Goal: Transaction & Acquisition: Purchase product/service

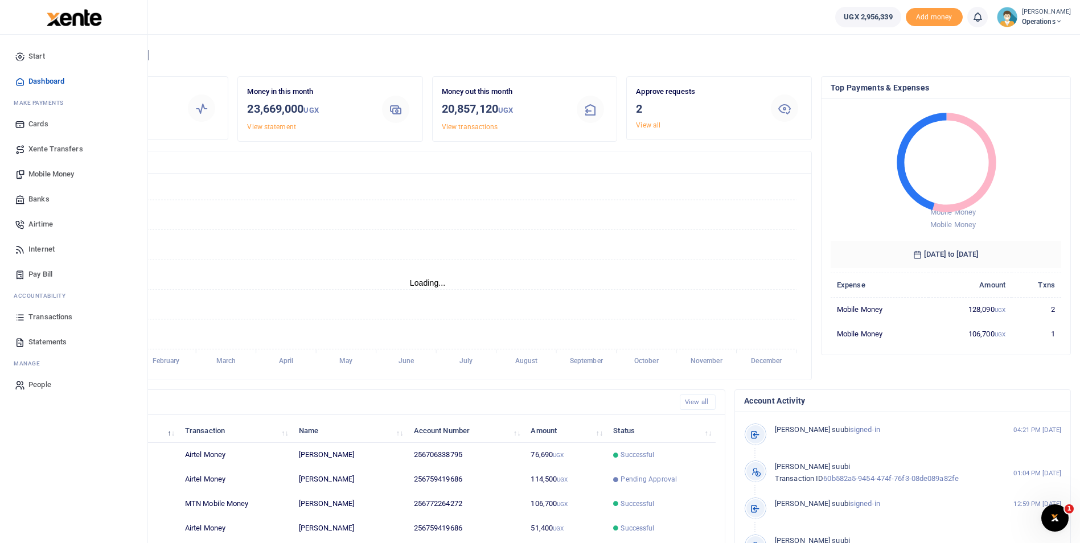
click at [47, 177] on span "Mobile Money" at bounding box center [51, 174] width 46 height 11
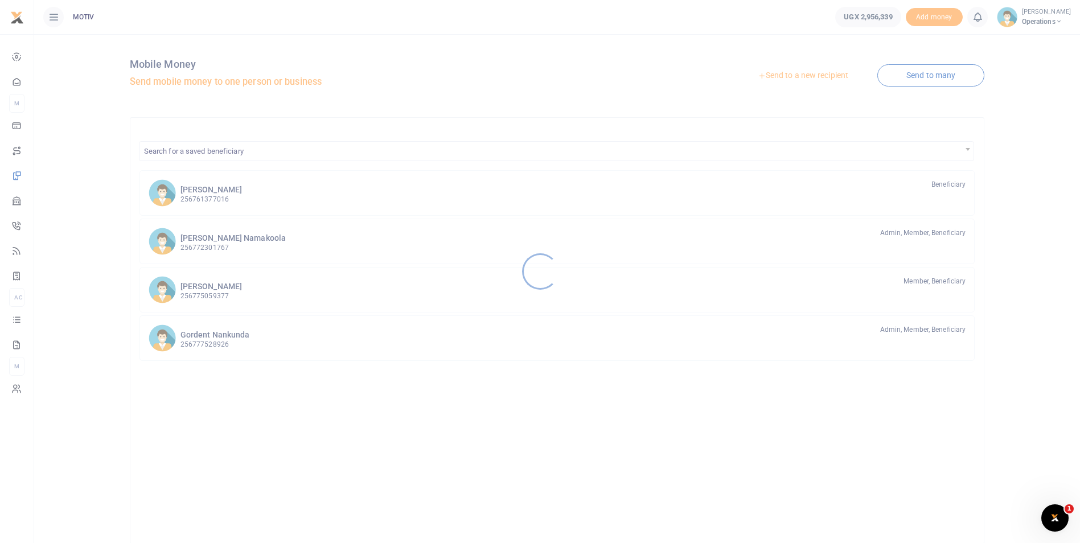
click at [809, 73] on div at bounding box center [540, 271] width 1080 height 543
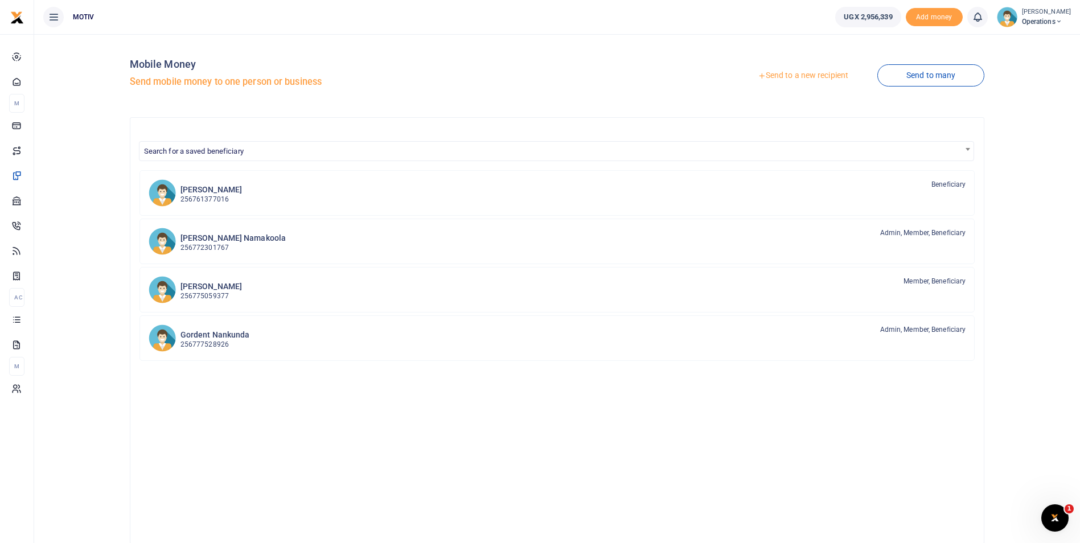
click at [809, 73] on link "Send to a new recipient" at bounding box center [803, 76] width 149 height 21
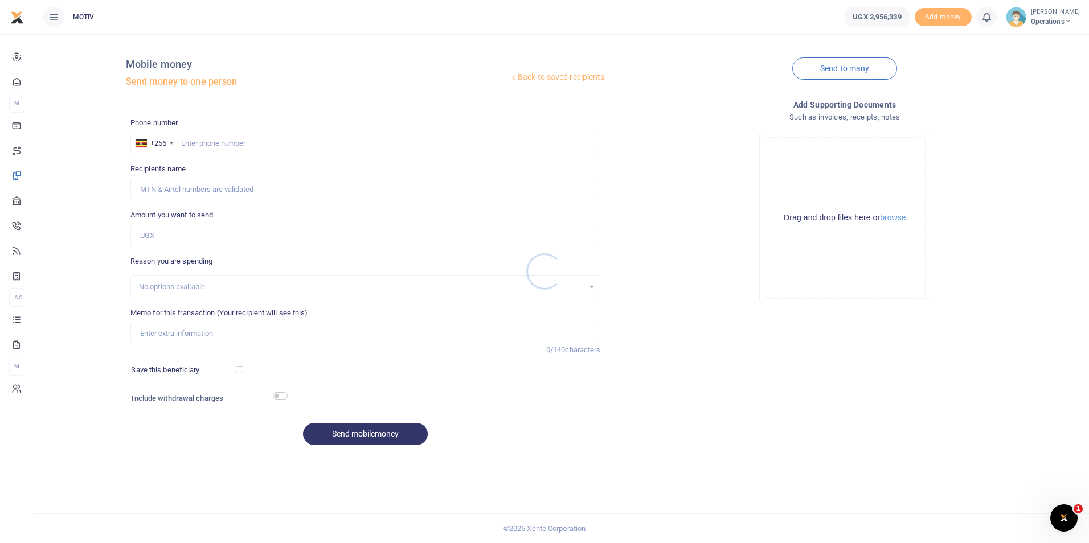
click at [230, 142] on div at bounding box center [544, 271] width 1089 height 543
click at [215, 142] on input "text" at bounding box center [365, 144] width 470 height 22
paste input "0785855999"
type input "0785855999"
type input "[PERSON_NAME]"
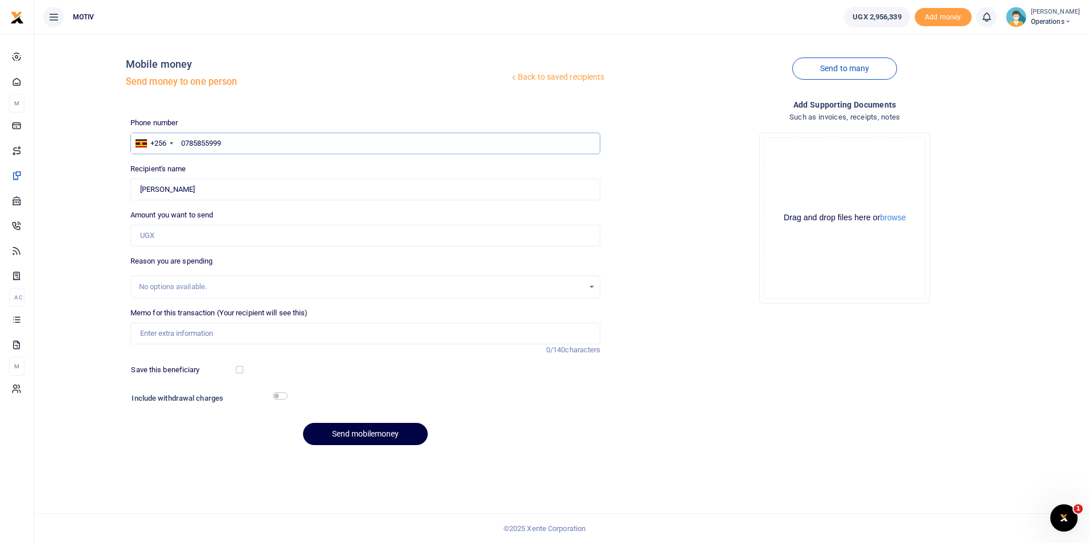
type input "0785855999"
click at [210, 286] on div "No options available." at bounding box center [361, 286] width 445 height 11
click at [181, 237] on input "Amount you want to send" at bounding box center [365, 236] width 470 height 22
type input "195,000"
click at [162, 335] on input "Memo for this transaction (Your recipient will see this)" at bounding box center [365, 334] width 470 height 22
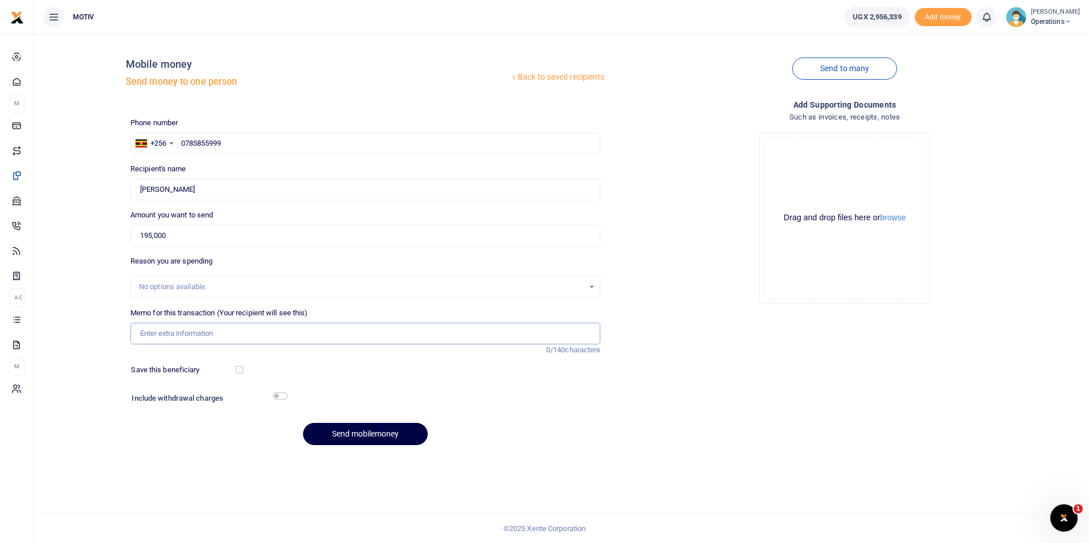
paste input "KITY25PV0124"
type input "KITY25PV0124 Delivery transport"
click at [273, 397] on input "checkbox" at bounding box center [280, 395] width 15 height 7
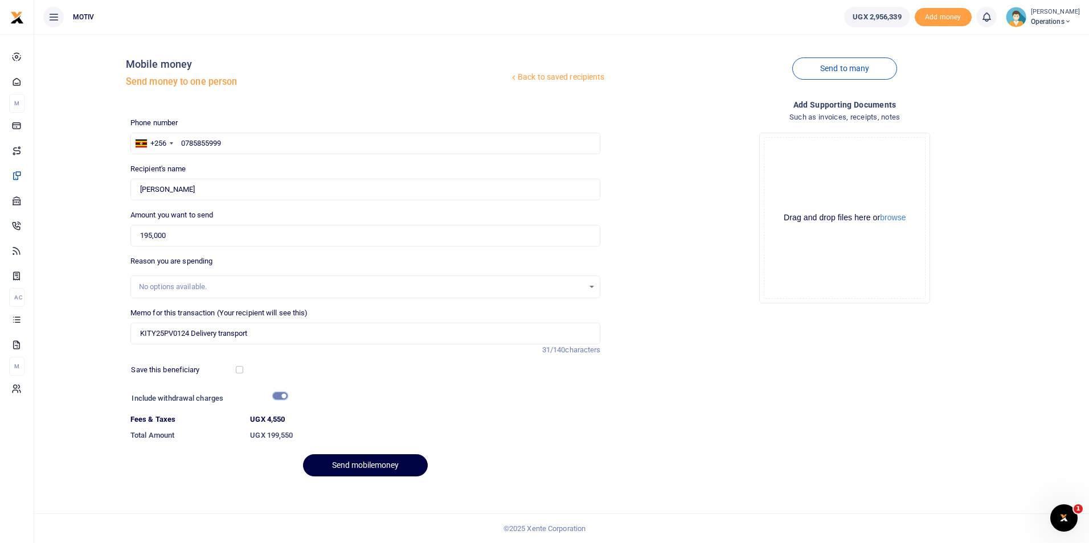
click at [273, 397] on input "checkbox" at bounding box center [280, 395] width 15 height 7
checkbox input "false"
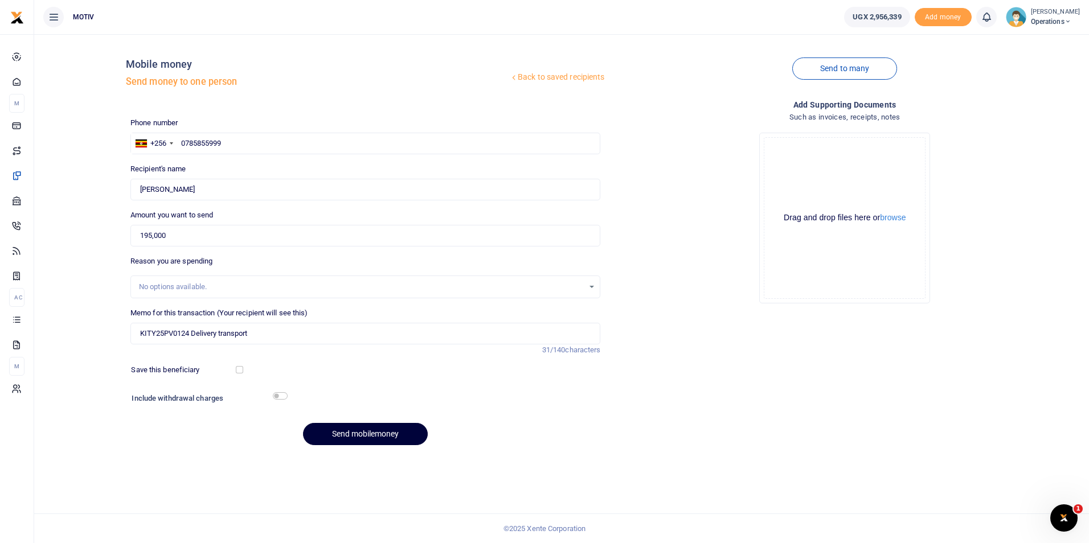
click at [364, 430] on button "Send mobilemoney" at bounding box center [365, 434] width 125 height 22
